Goal: Task Accomplishment & Management: Manage account settings

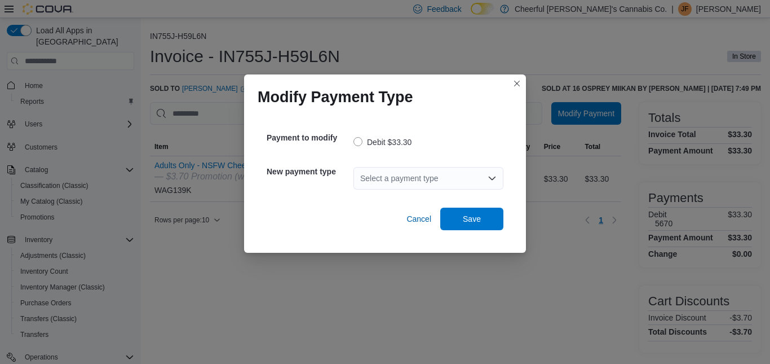
click at [492, 178] on icon "Open list of options" at bounding box center [492, 178] width 9 height 9
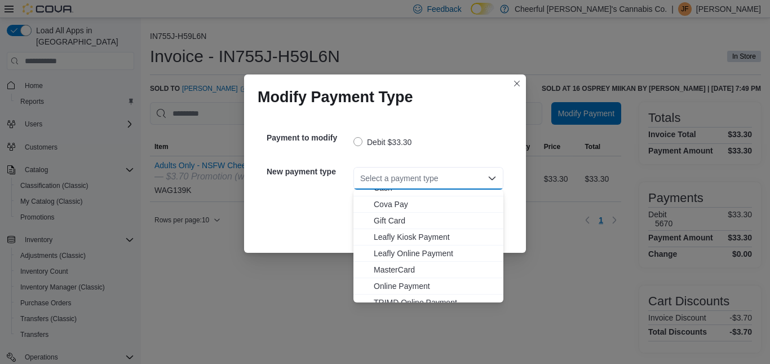
scroll to position [51, 0]
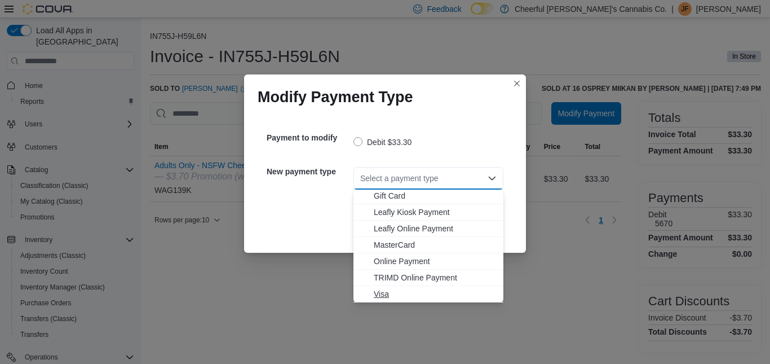
click at [384, 293] on span "Visa" at bounding box center [435, 293] width 123 height 11
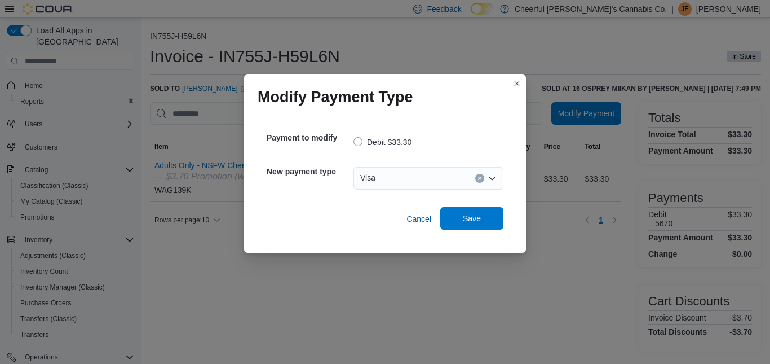
click at [476, 213] on span "Save" at bounding box center [472, 218] width 50 height 23
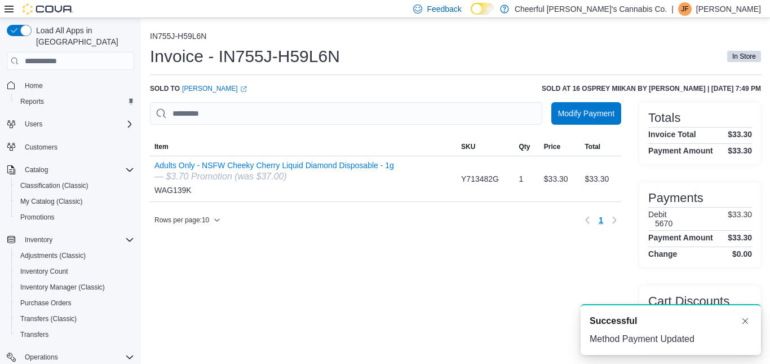
scroll to position [0, 0]
click at [747, 321] on button "Dismiss toast" at bounding box center [745, 320] width 14 height 14
